Goal: Find specific page/section: Find specific page/section

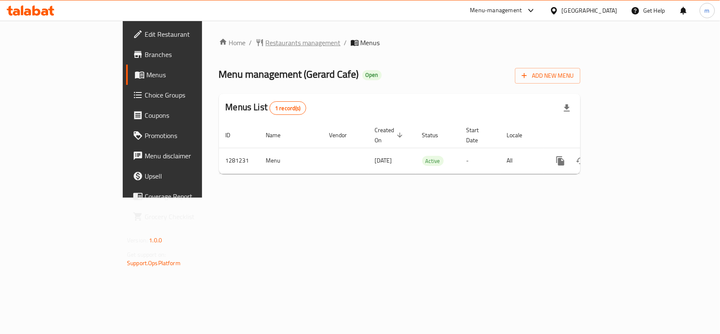
click at [266, 45] on span "Restaurants management" at bounding box center [303, 43] width 75 height 10
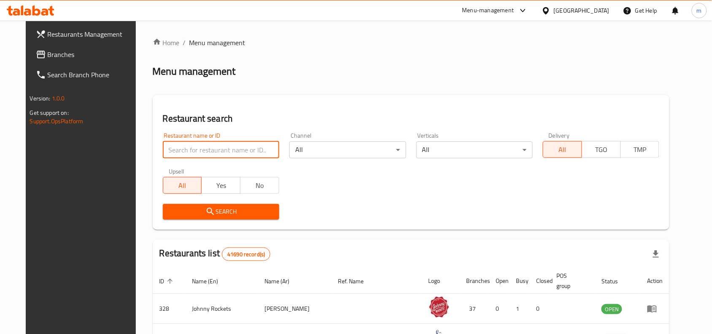
click at [192, 146] on input "search" at bounding box center [221, 149] width 116 height 17
paste input "694259"
type input "694259"
click button "Search" at bounding box center [221, 212] width 116 height 16
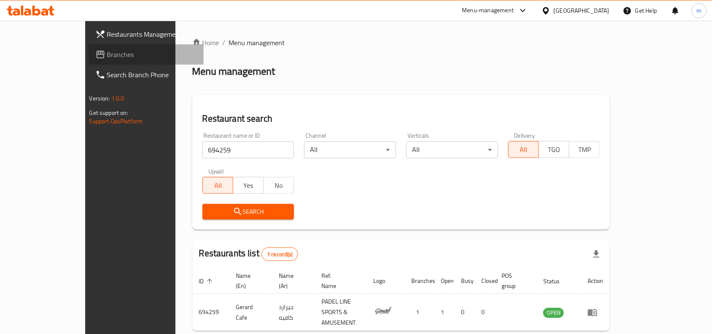
click at [107, 56] on span "Branches" at bounding box center [152, 54] width 90 height 10
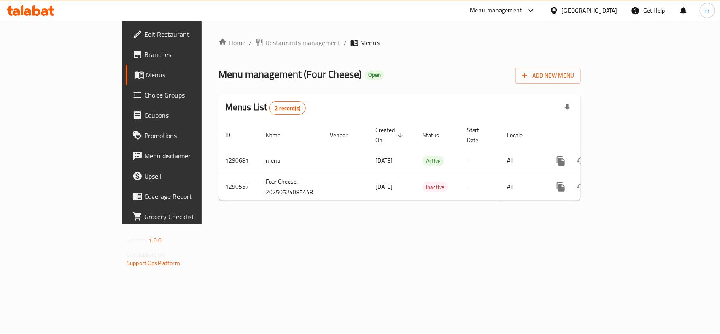
click at [265, 38] on span "Restaurants management" at bounding box center [302, 43] width 75 height 10
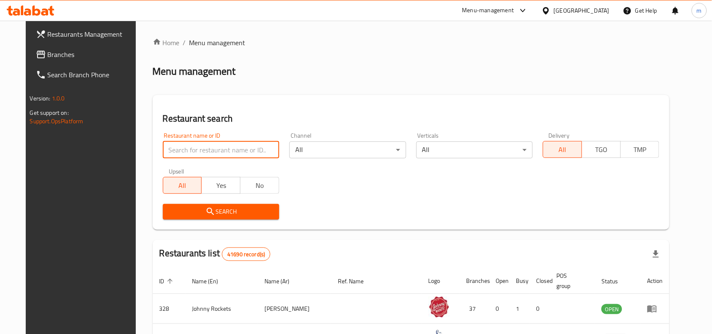
click at [166, 141] on input "search" at bounding box center [221, 149] width 116 height 17
paste input "698303"
type input "698303"
click button "Search" at bounding box center [221, 212] width 116 height 16
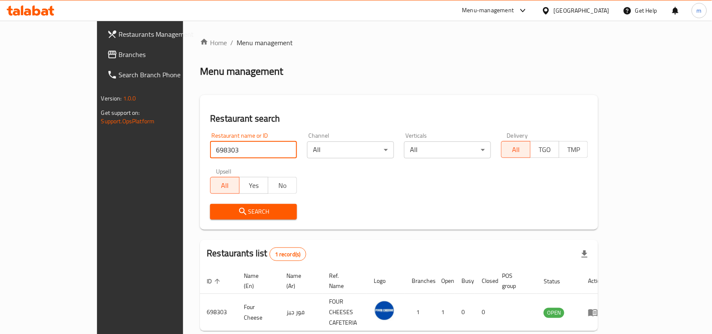
click at [119, 52] on span "Branches" at bounding box center [164, 54] width 90 height 10
